Goal: Find specific fact: Find contact information

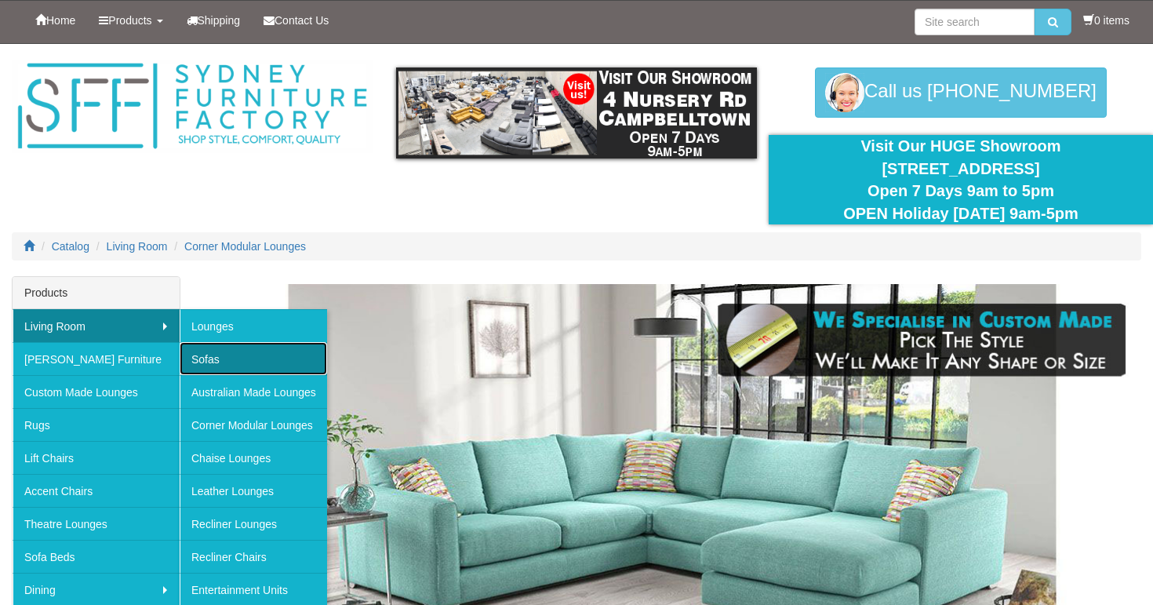
click at [216, 357] on link "Sofas" at bounding box center [254, 358] width 148 height 33
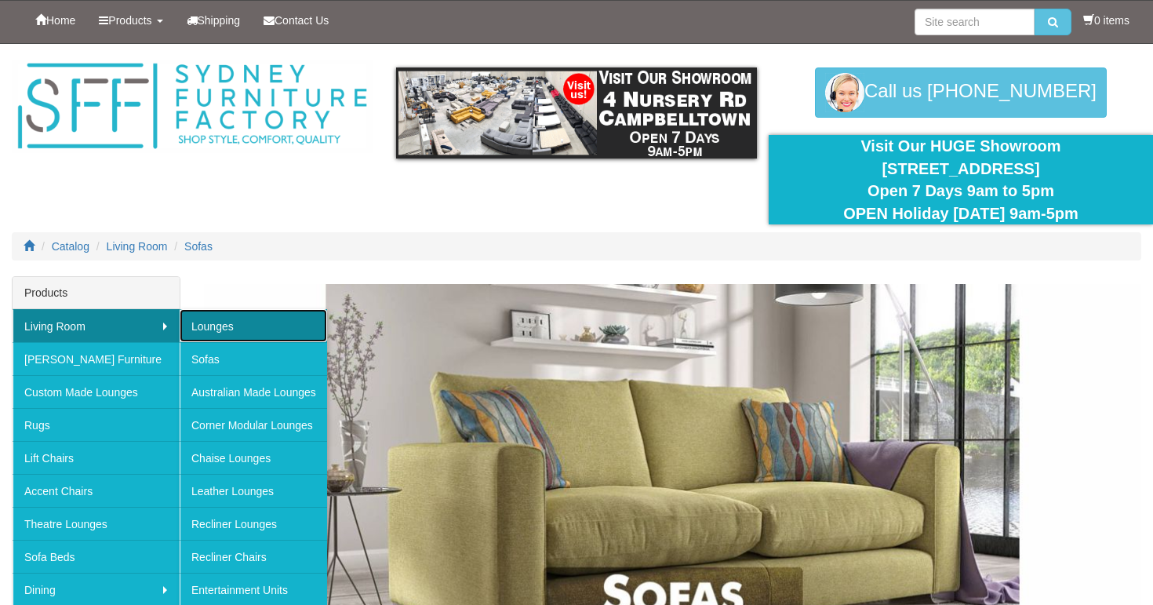
click at [219, 320] on link "Lounges" at bounding box center [254, 325] width 148 height 33
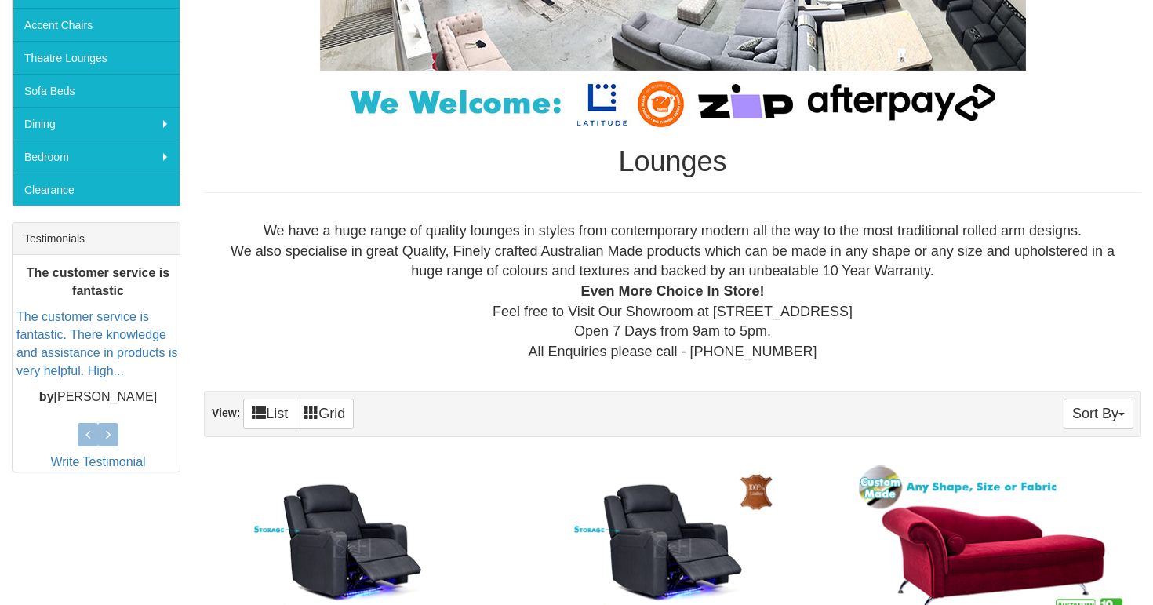
scroll to position [460, 0]
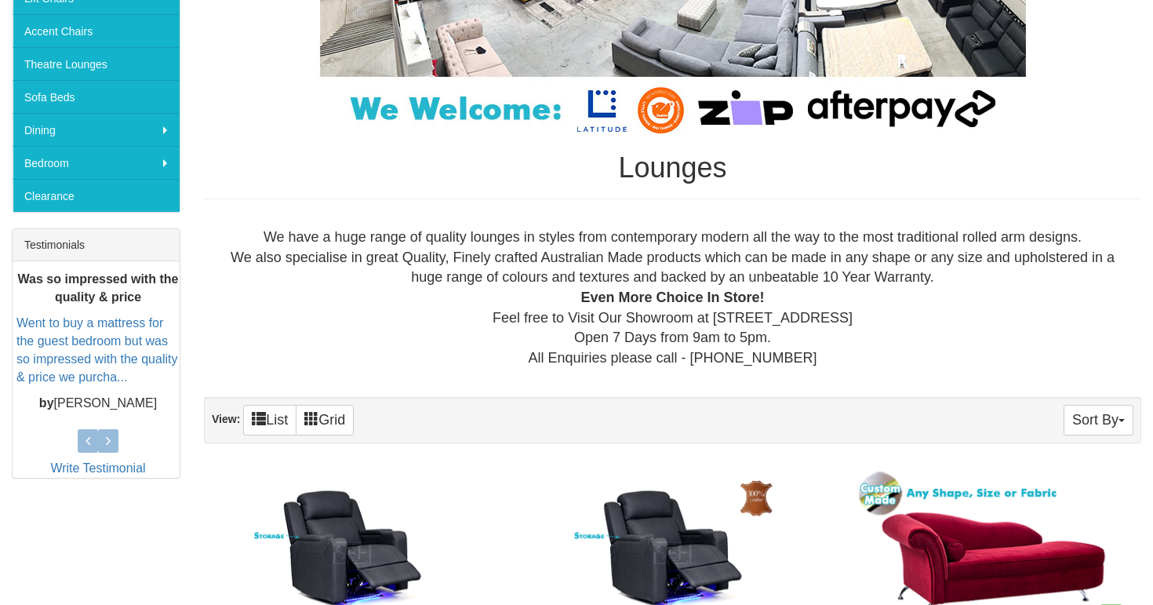
click at [748, 339] on div "We have a huge range of quality lounges in styles from contemporary modern all …" at bounding box center [673, 298] width 913 height 141
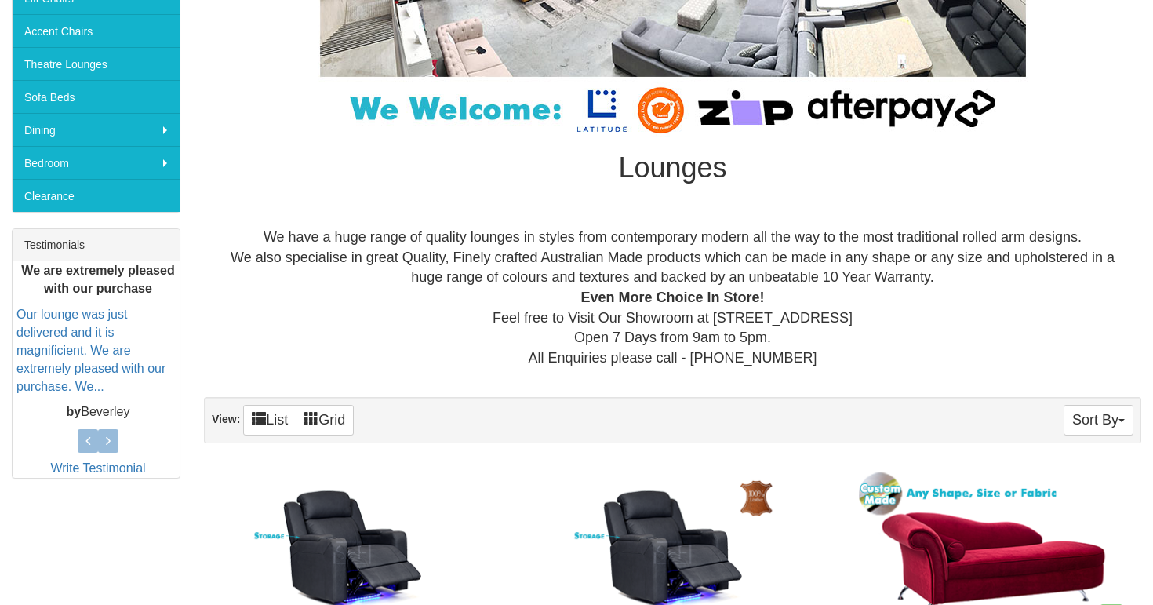
drag, startPoint x: 694, startPoint y: 320, endPoint x: 888, endPoint y: 317, distance: 193.8
click at [888, 317] on div "We have a huge range of quality lounges in styles from contemporary modern all …" at bounding box center [673, 298] width 913 height 141
copy div "[STREET_ADDRESS]"
